Goal: Check status: Check status

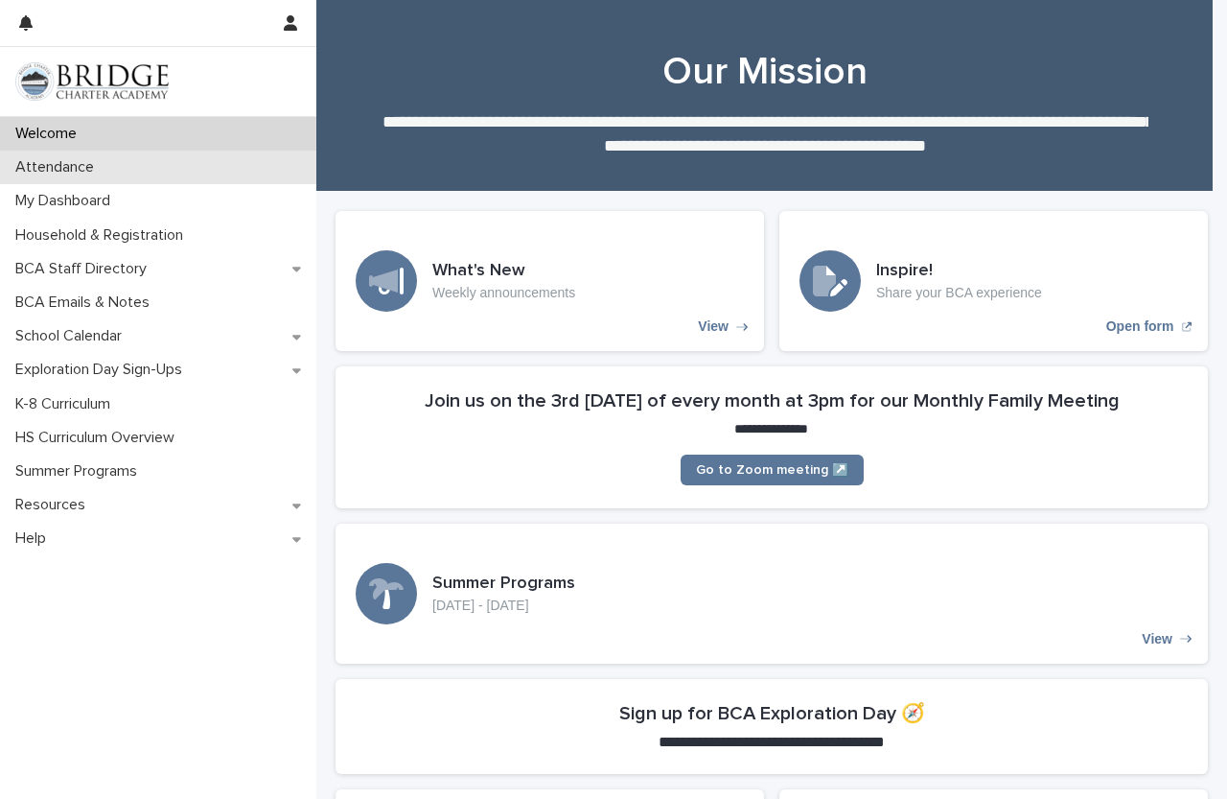
click at [156, 164] on div "Attendance" at bounding box center [158, 168] width 316 height 34
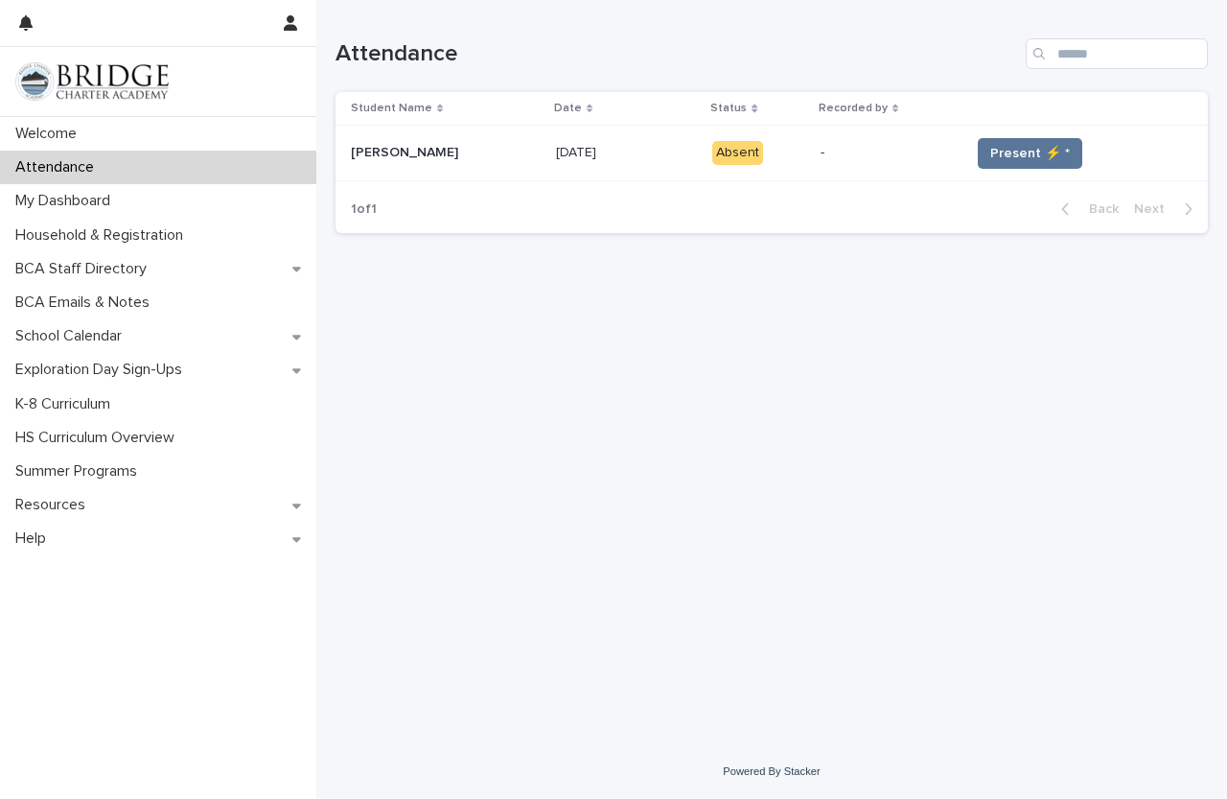
click at [1010, 135] on td "Present ⚡ *" at bounding box center [1085, 154] width 245 height 56
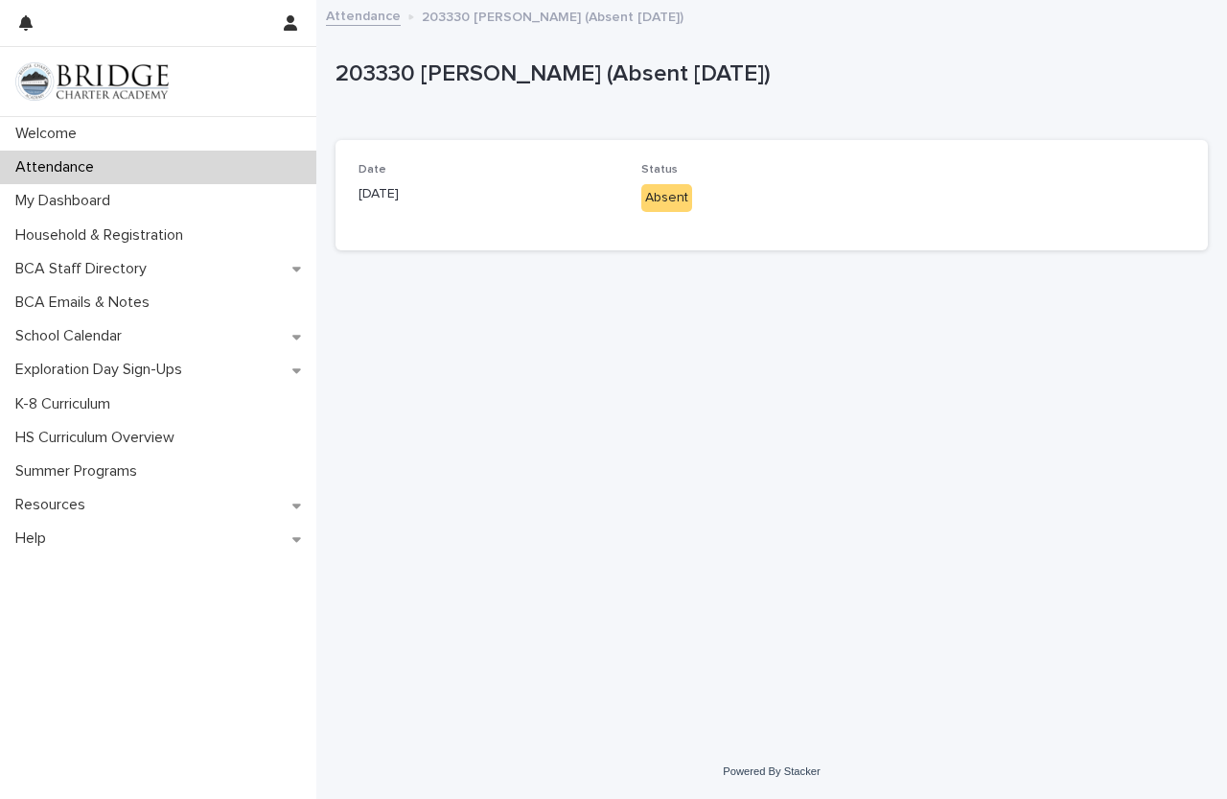
click at [657, 188] on div "Absent" at bounding box center [666, 198] width 51 height 28
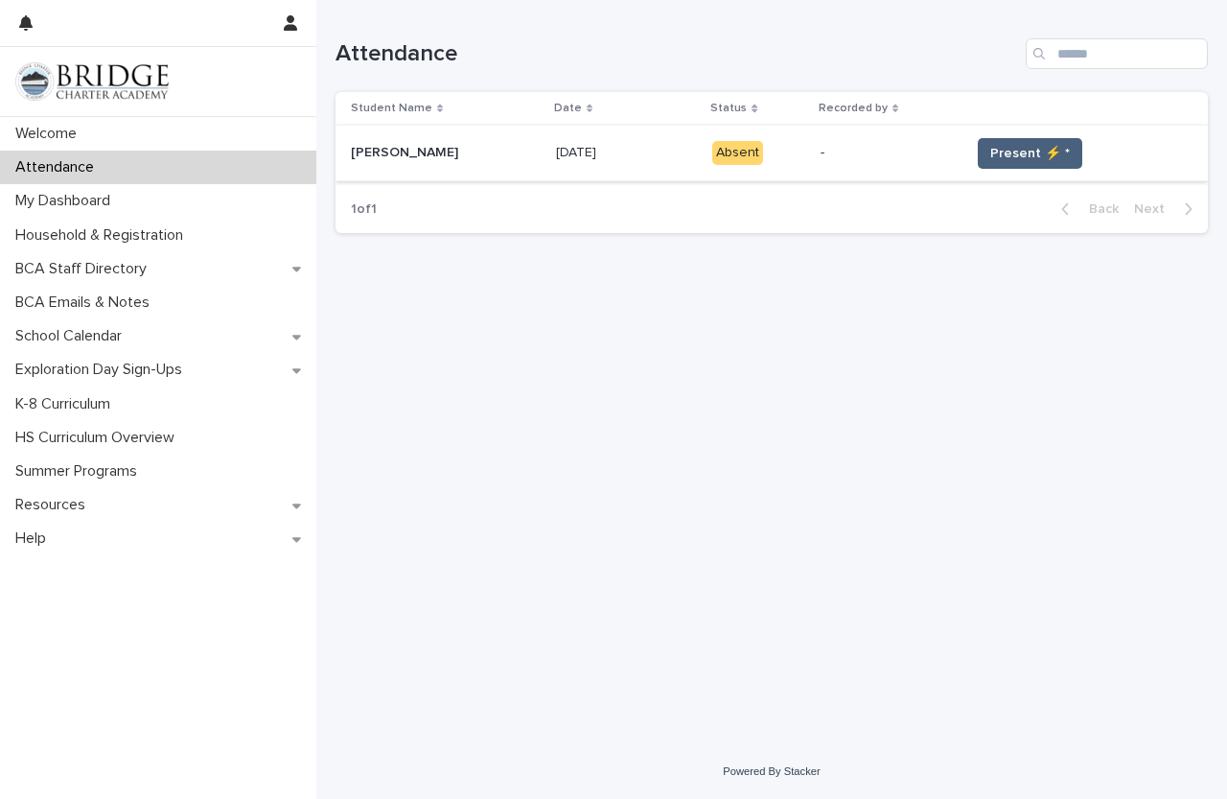
click at [1007, 150] on span "Present ⚡ *" at bounding box center [1030, 153] width 80 height 19
click at [1004, 165] on button "Present ⚡ *" at bounding box center [1030, 153] width 105 height 31
click at [1003, 157] on span "Present ⚡ *" at bounding box center [1030, 153] width 80 height 19
